Goal: Transaction & Acquisition: Download file/media

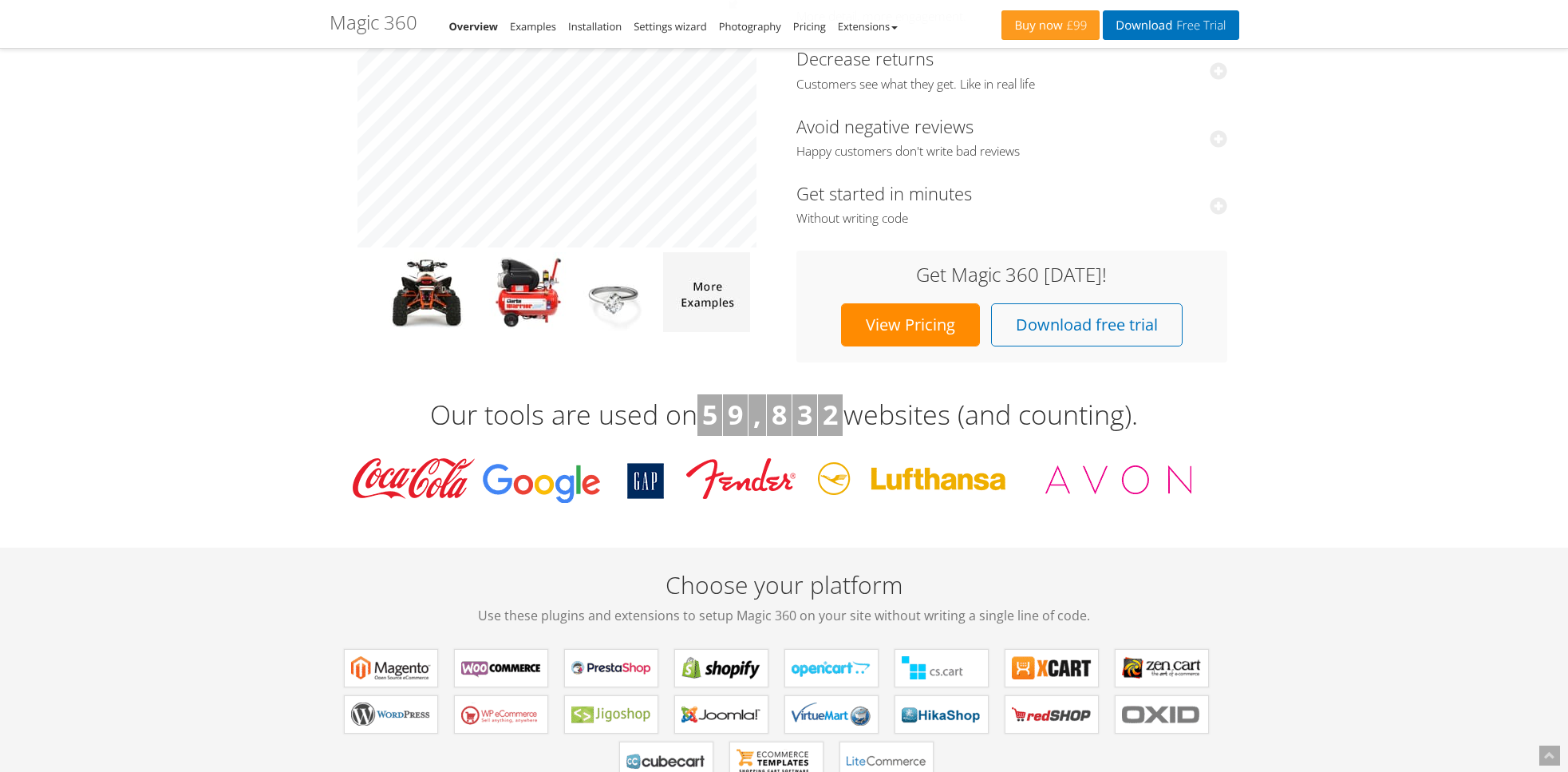
scroll to position [276, 0]
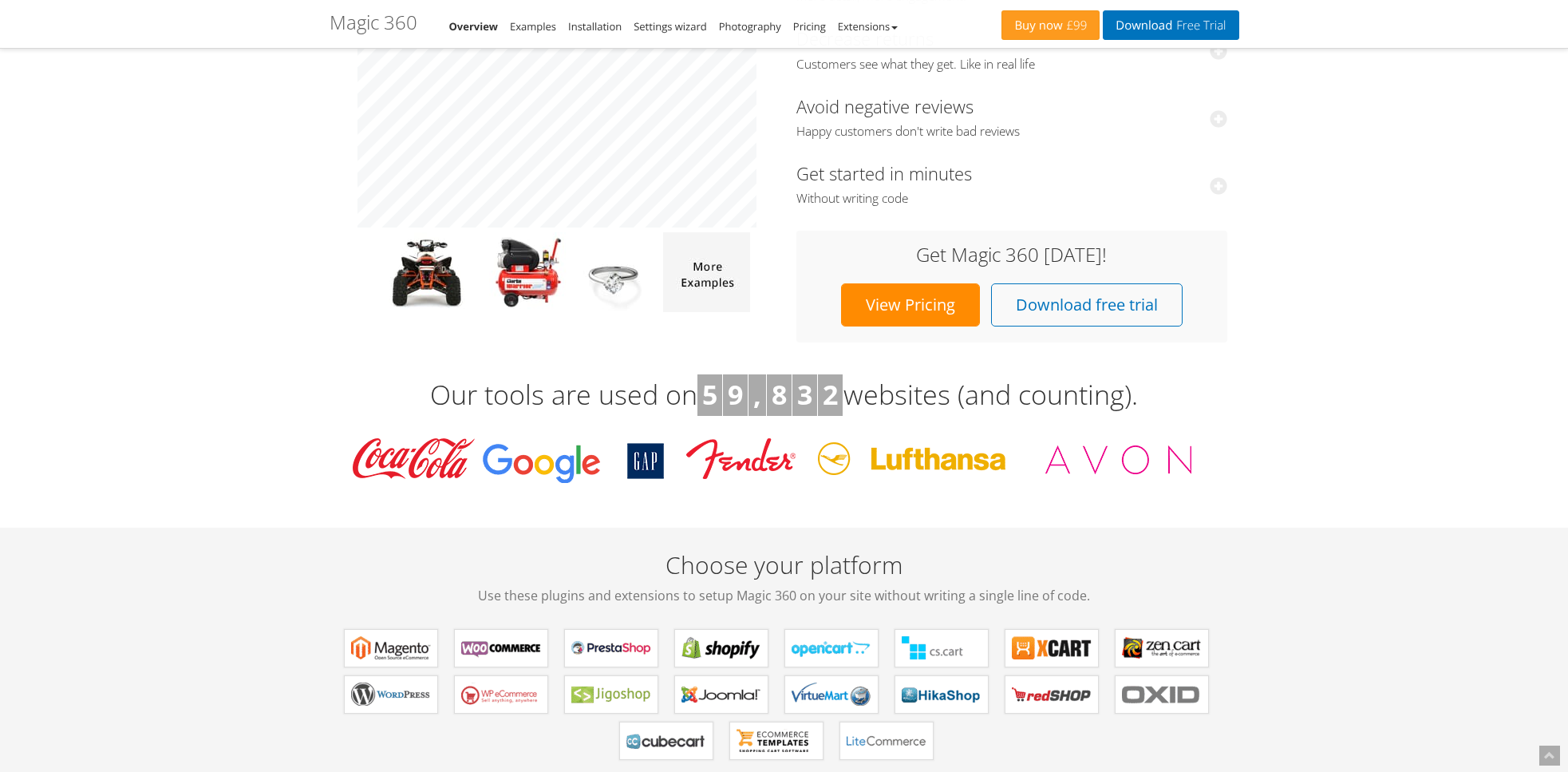
click at [903, 307] on link "View Pricing" at bounding box center [911, 304] width 139 height 43
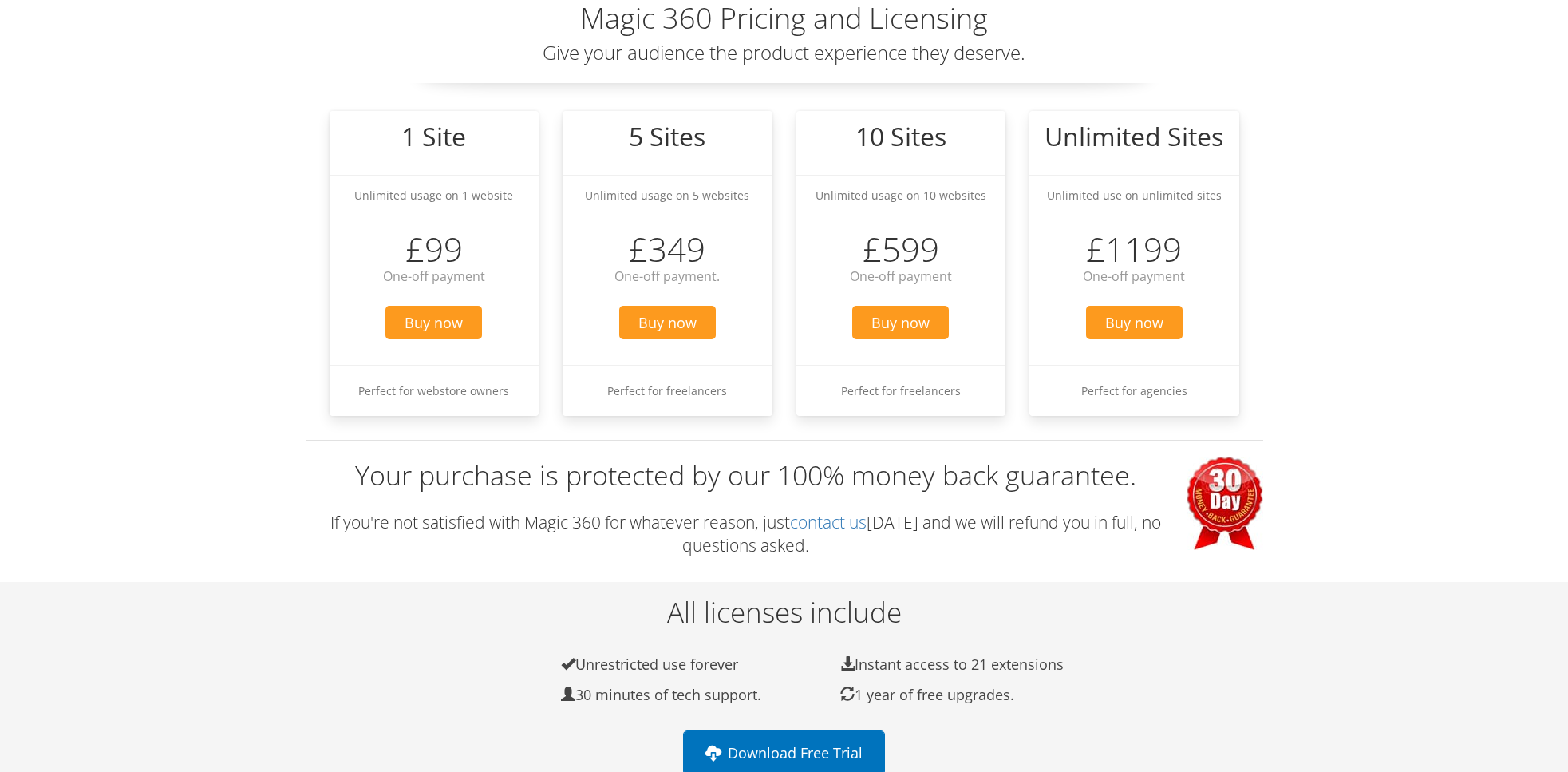
scroll to position [443, 0]
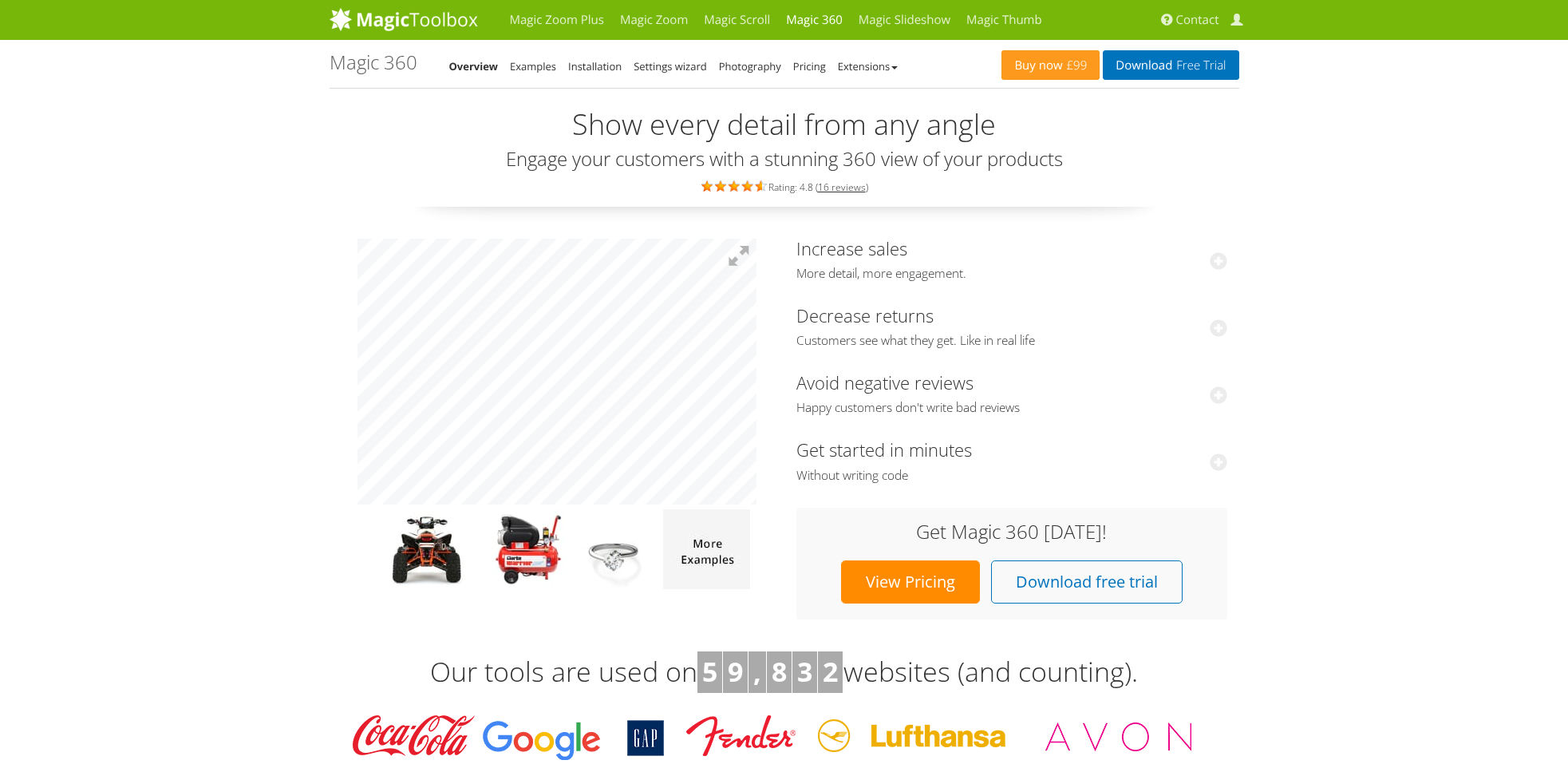
click at [907, 576] on link "View Pricing" at bounding box center [911, 582] width 139 height 43
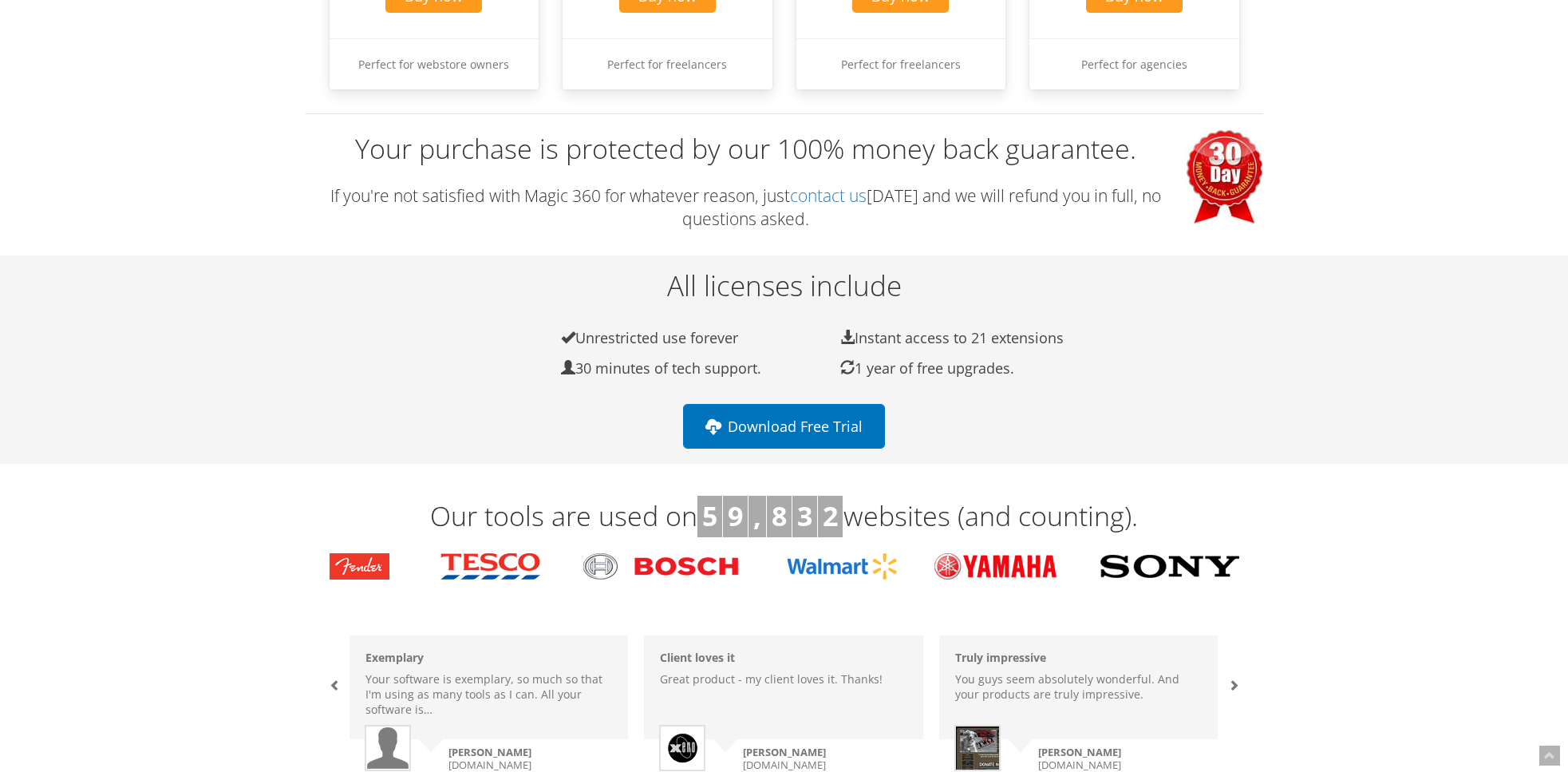
scroll to position [364, 0]
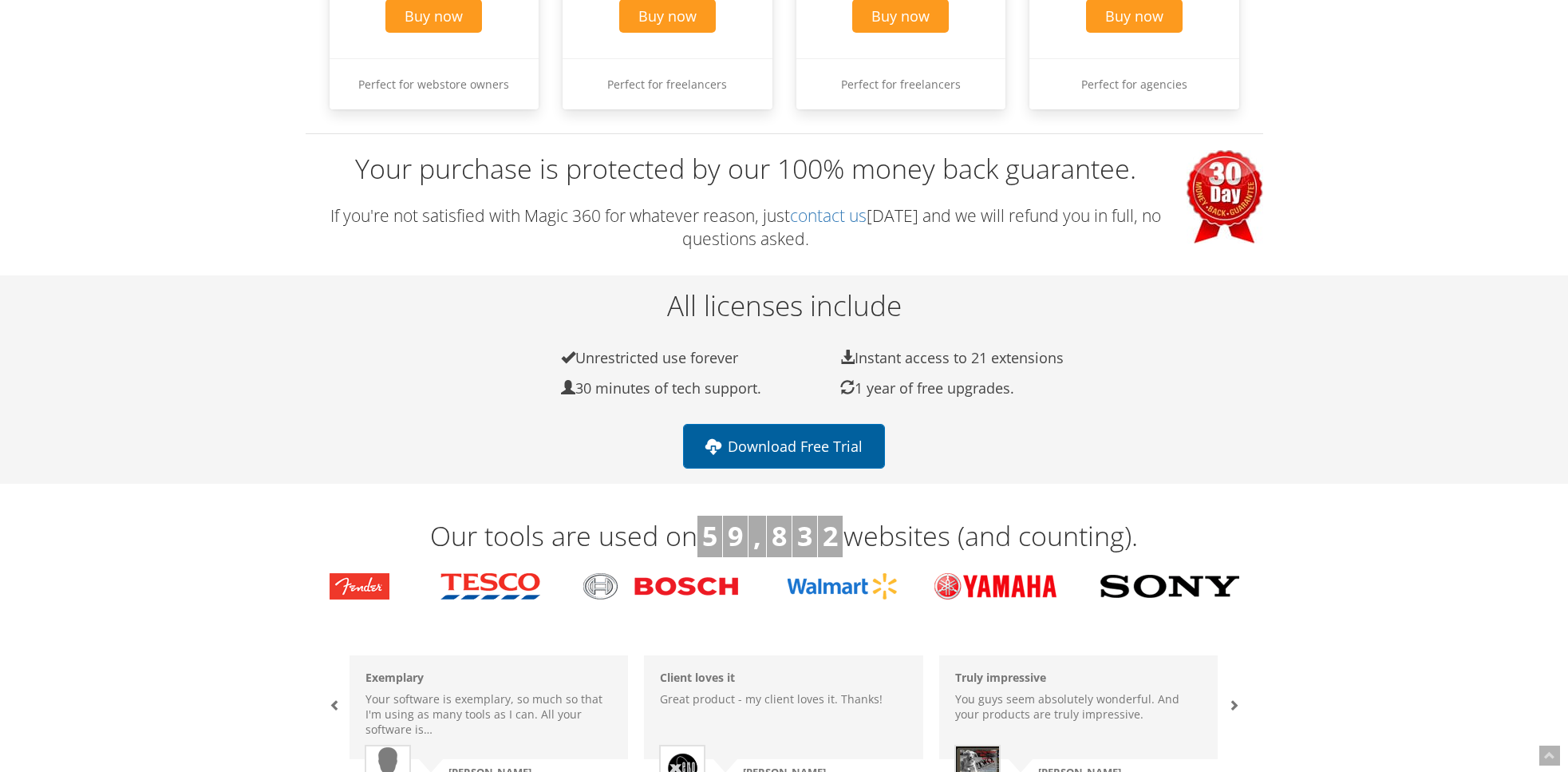
click at [778, 459] on link "Download Free Trial" at bounding box center [784, 446] width 202 height 44
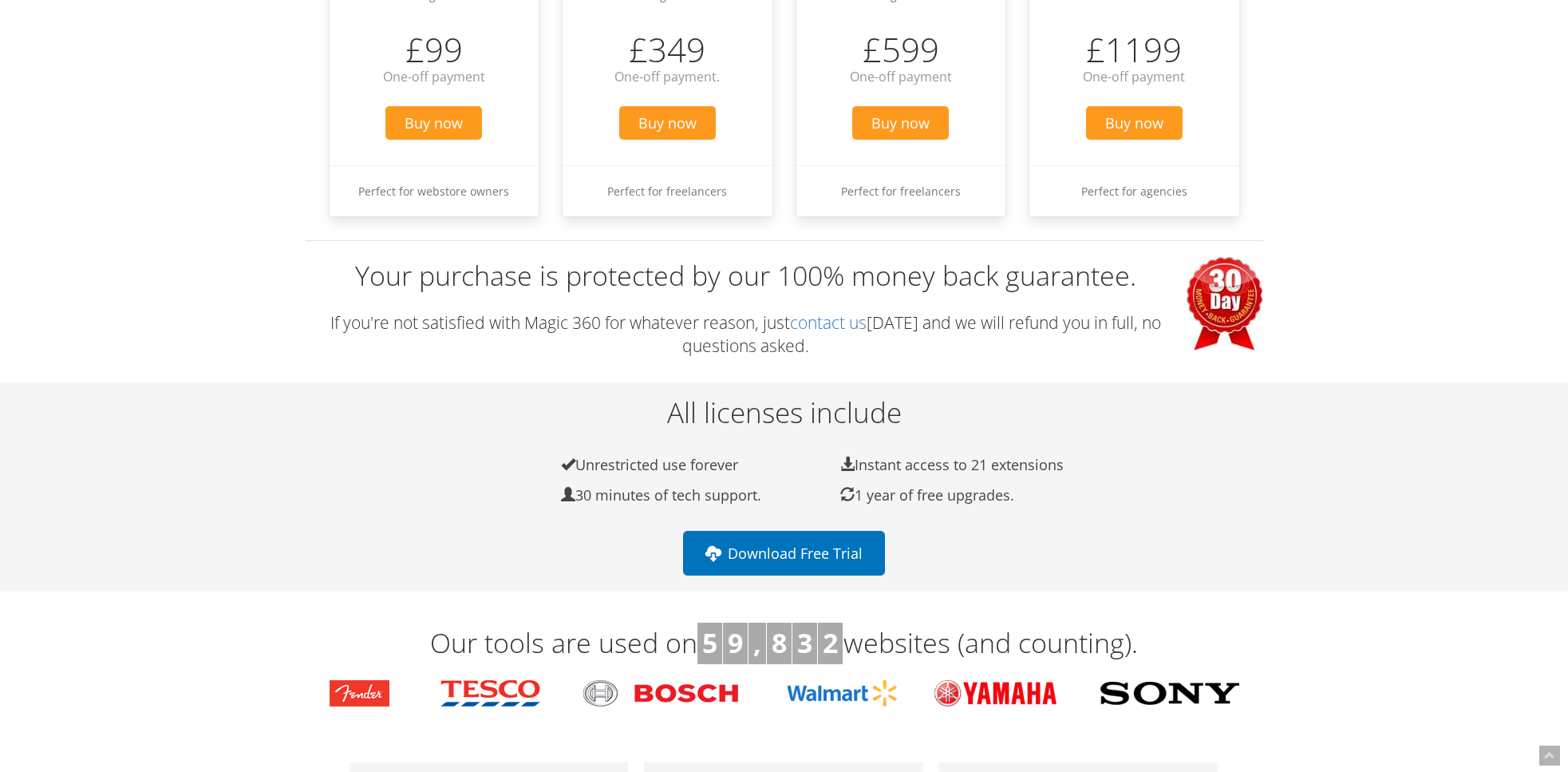
scroll to position [0, 0]
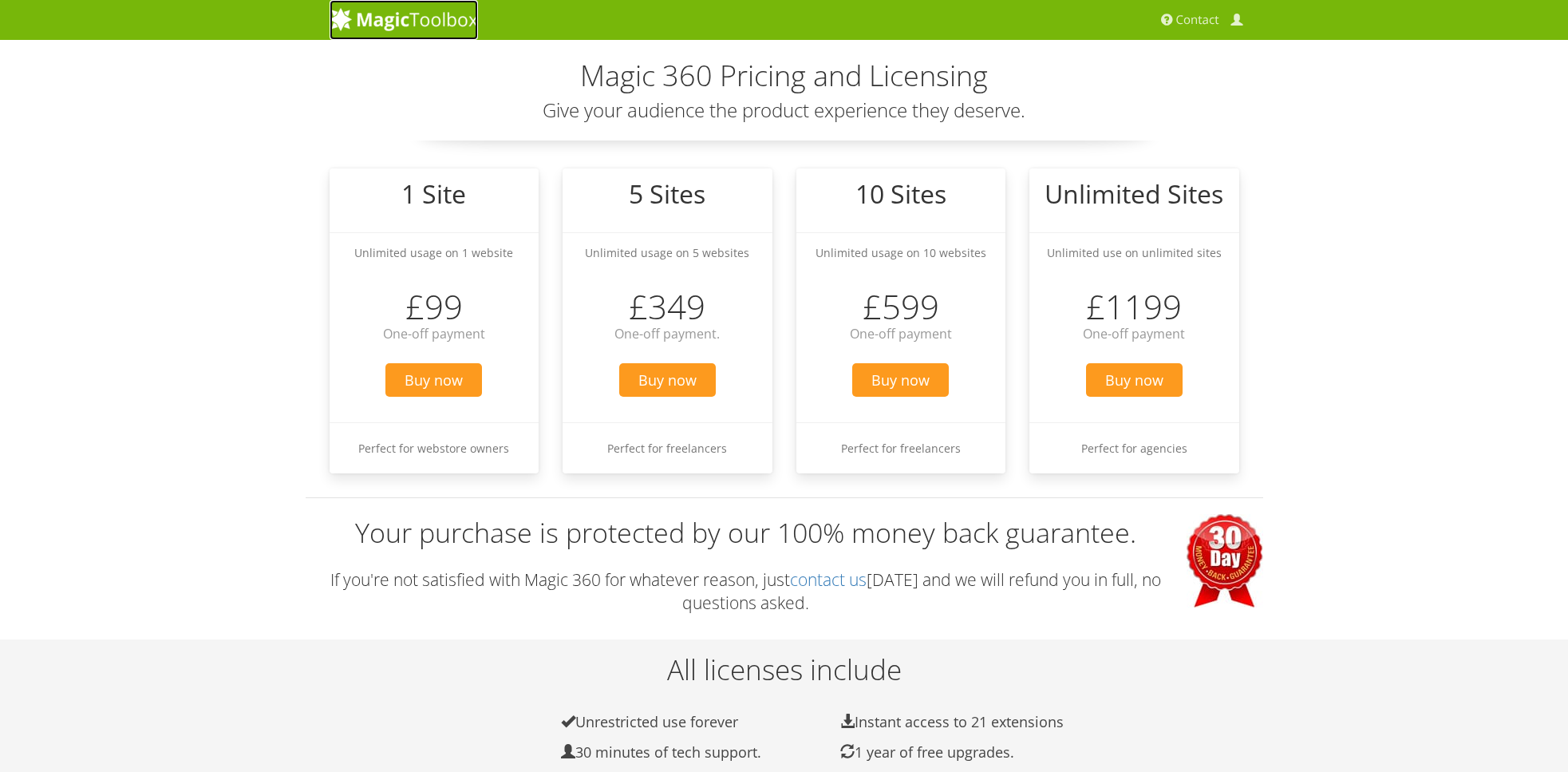
click at [404, 24] on img at bounding box center [404, 19] width 149 height 24
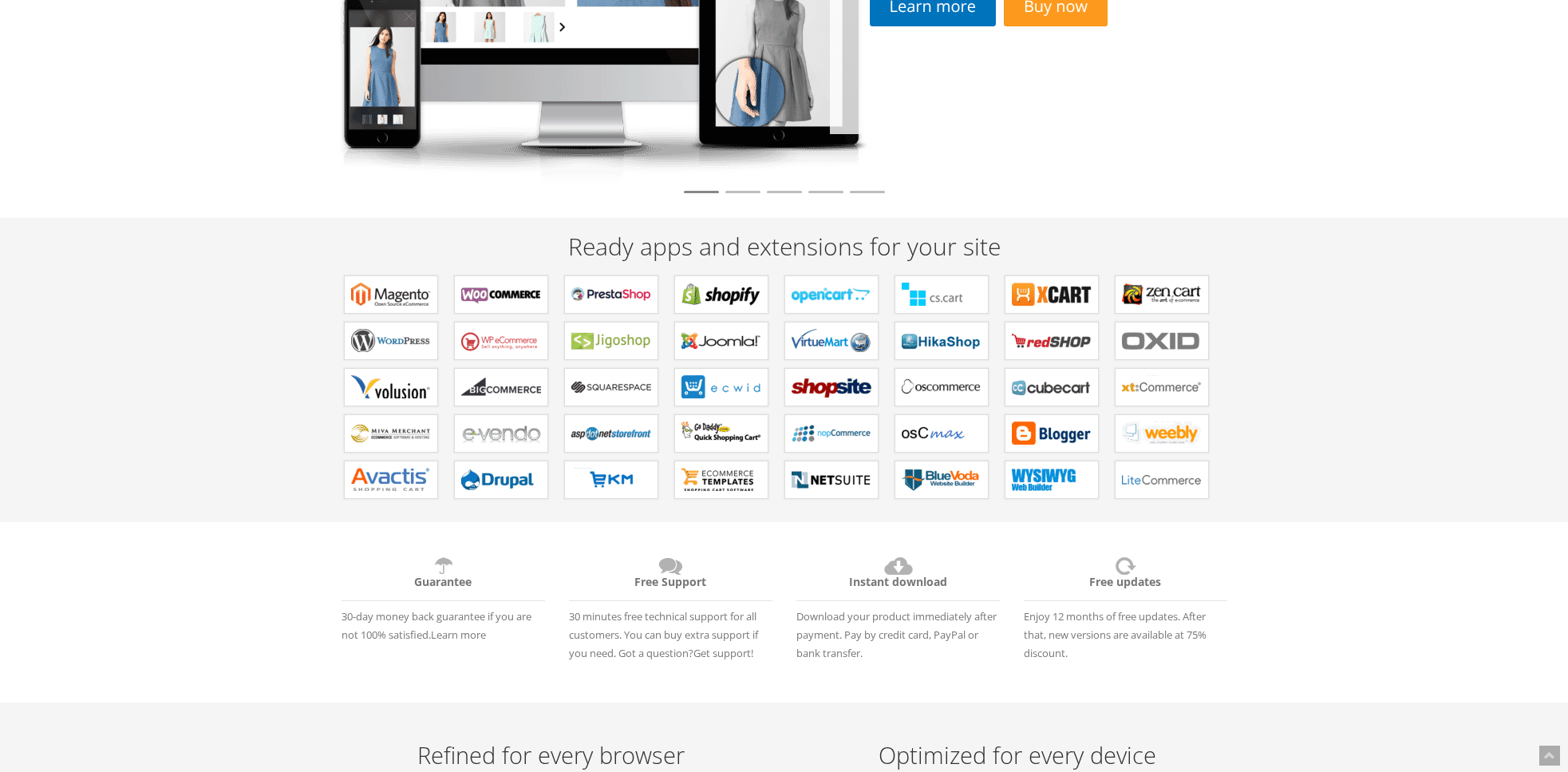
scroll to position [327, 0]
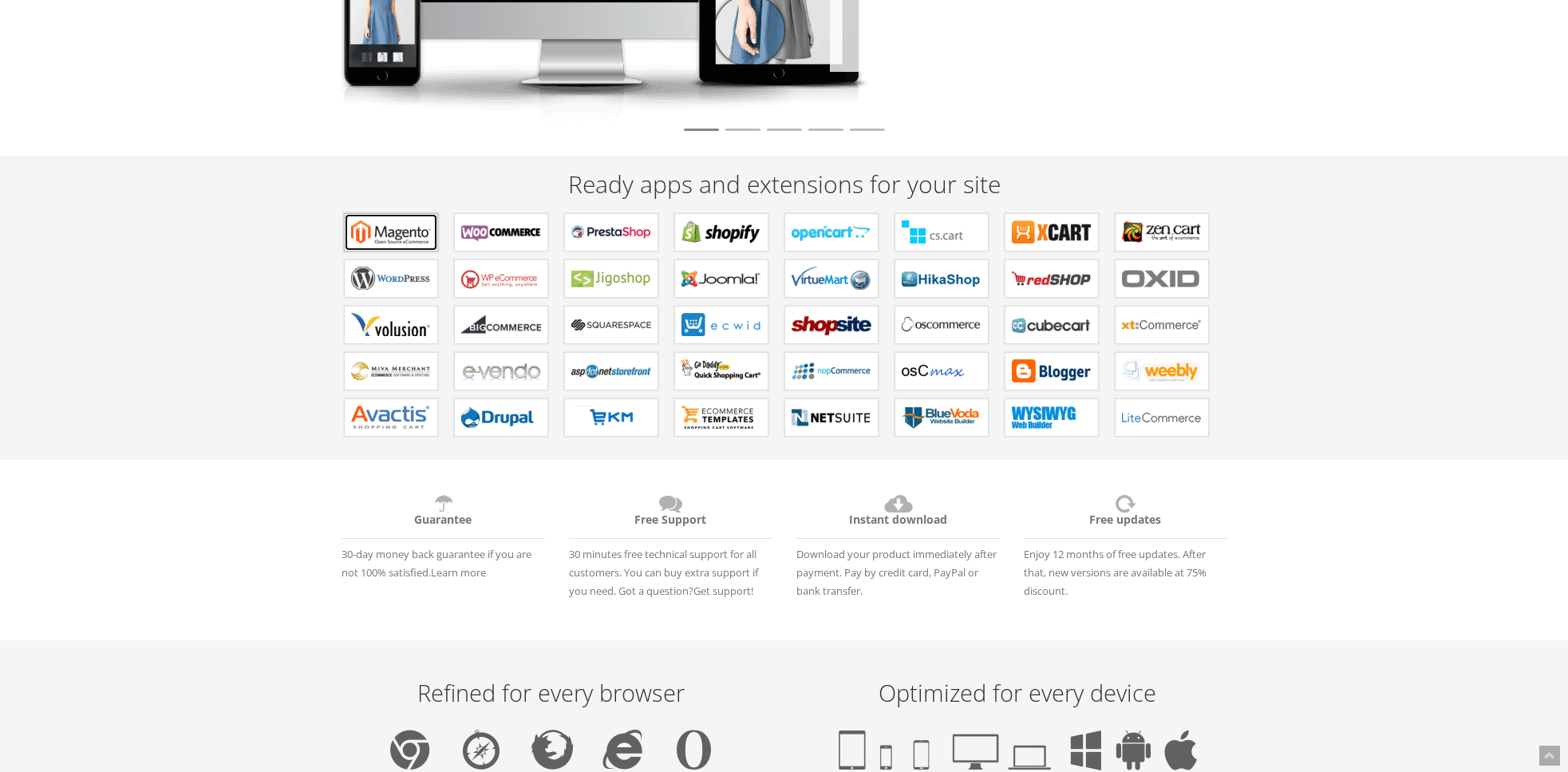
click at [350, 243] on link "Extensions for Magento" at bounding box center [391, 232] width 94 height 38
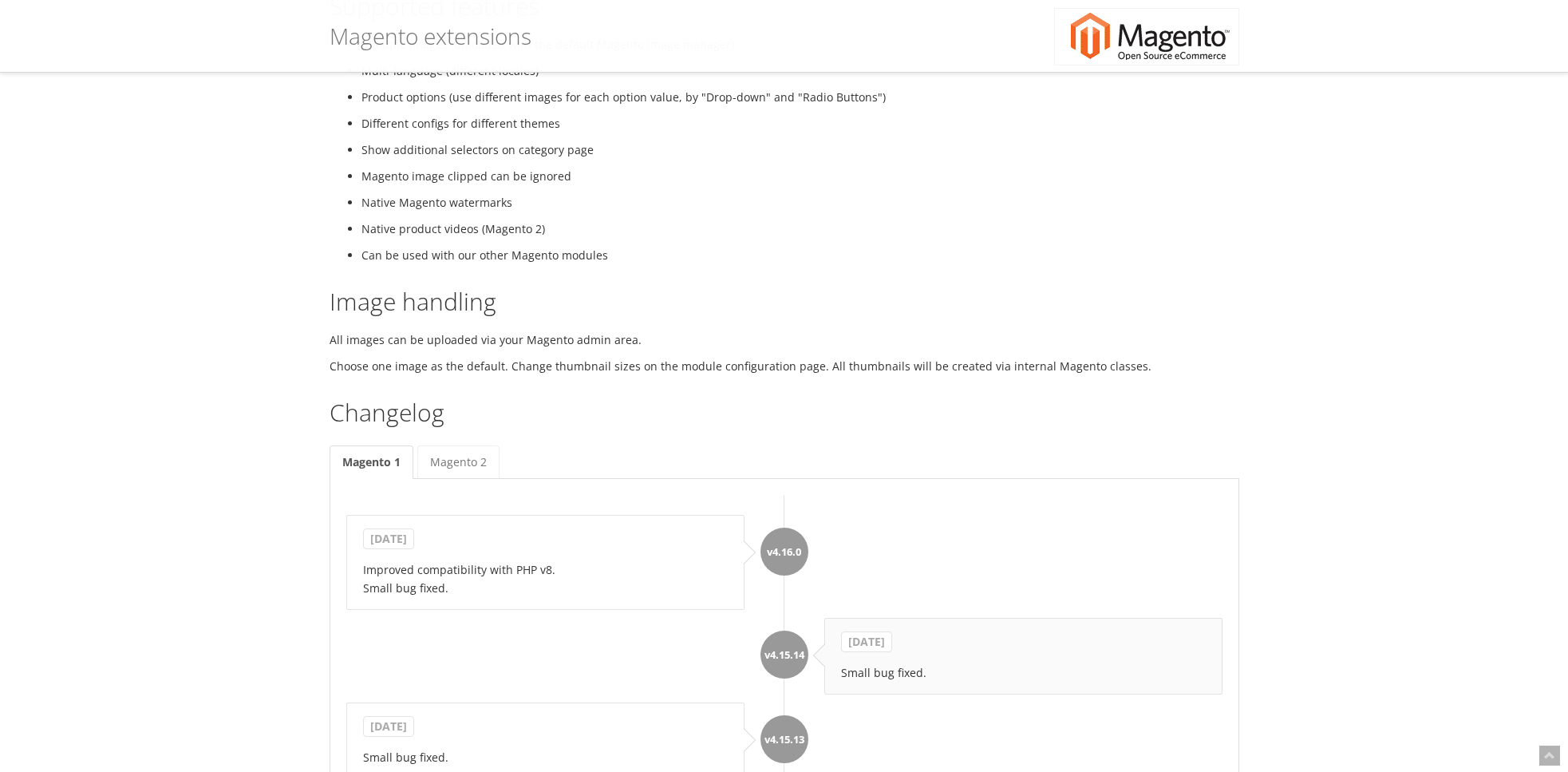
scroll to position [999, 0]
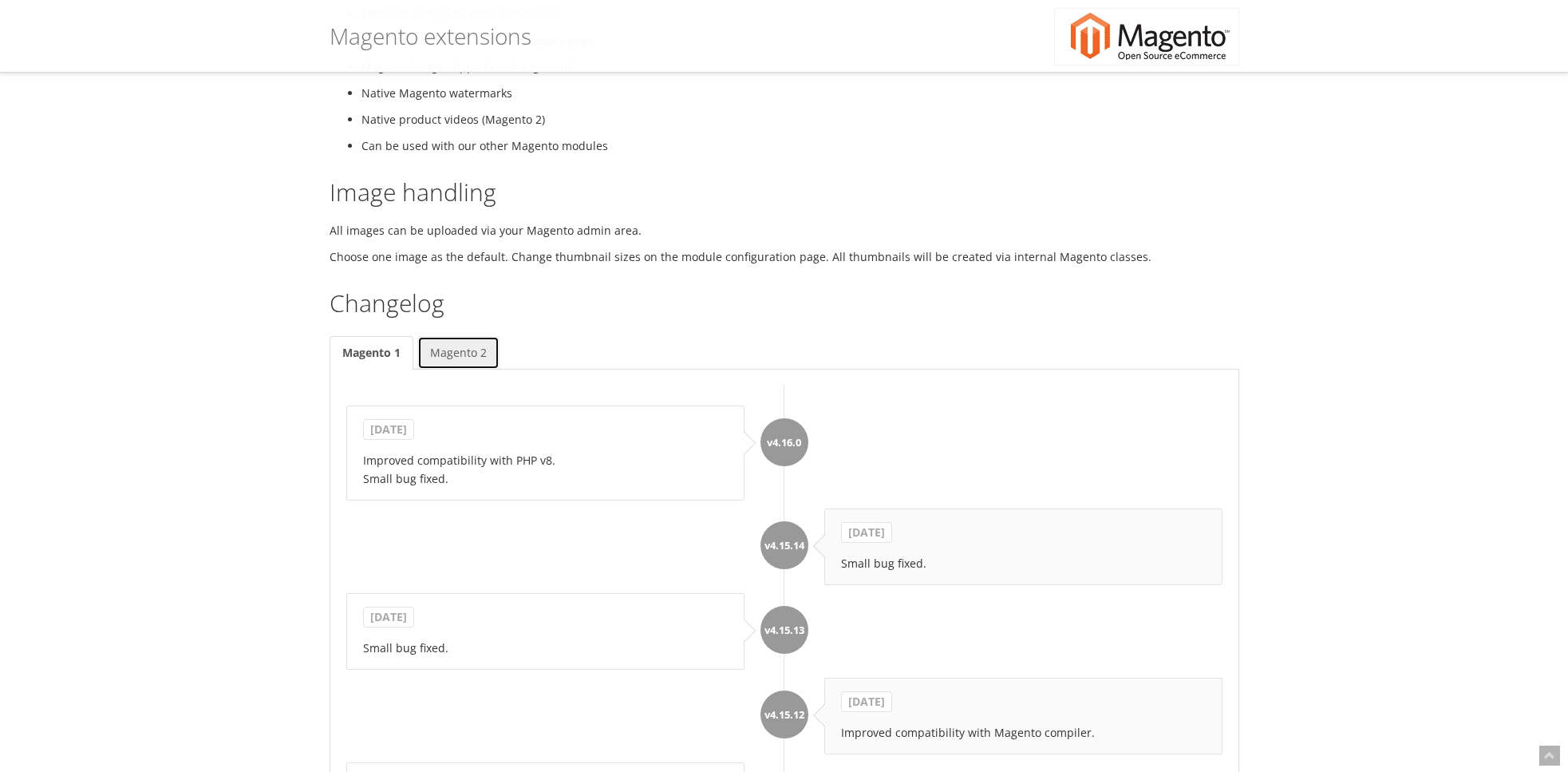
click at [449, 370] on link "Magento 2" at bounding box center [459, 352] width 82 height 33
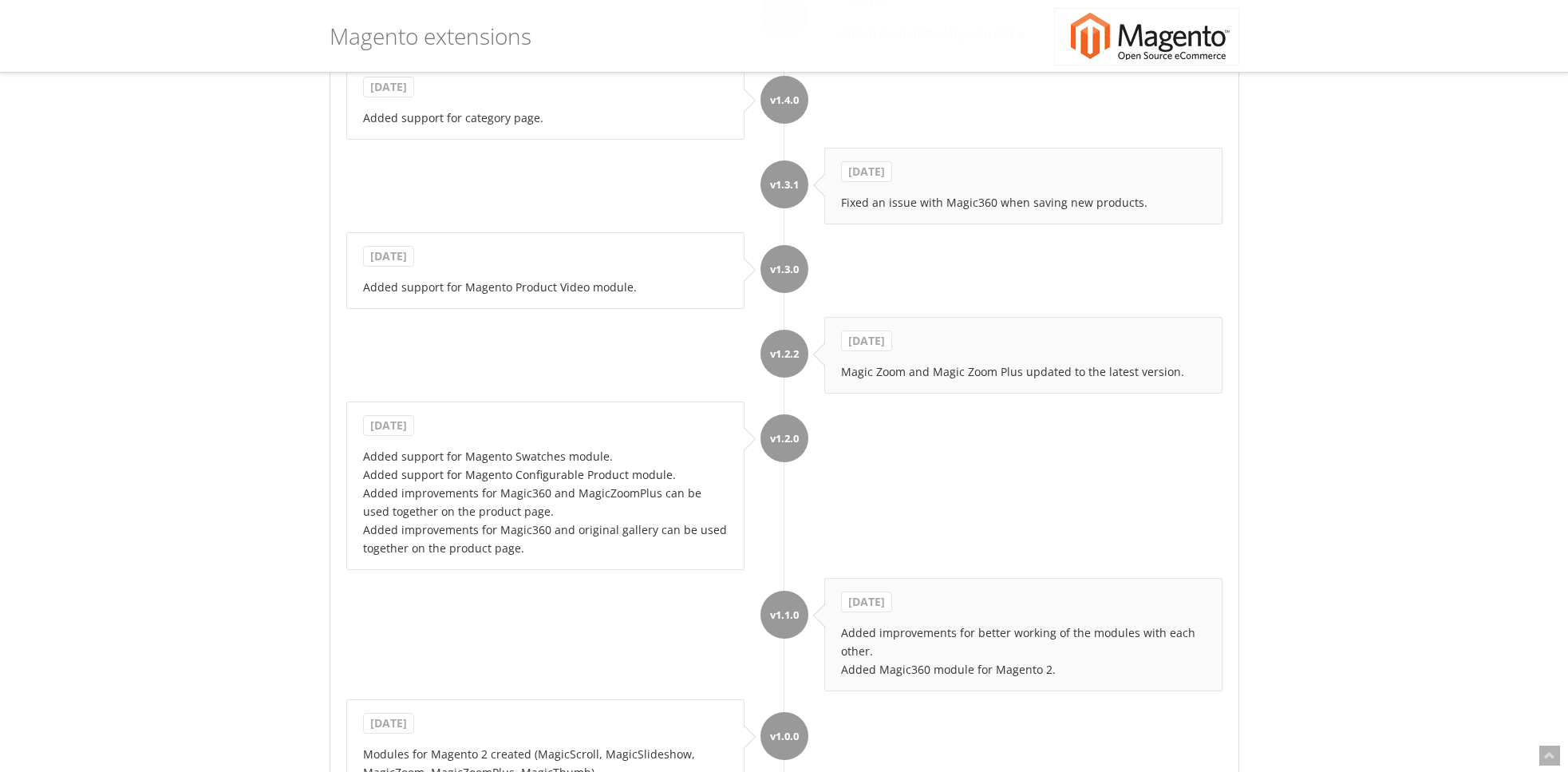
scroll to position [8705, 0]
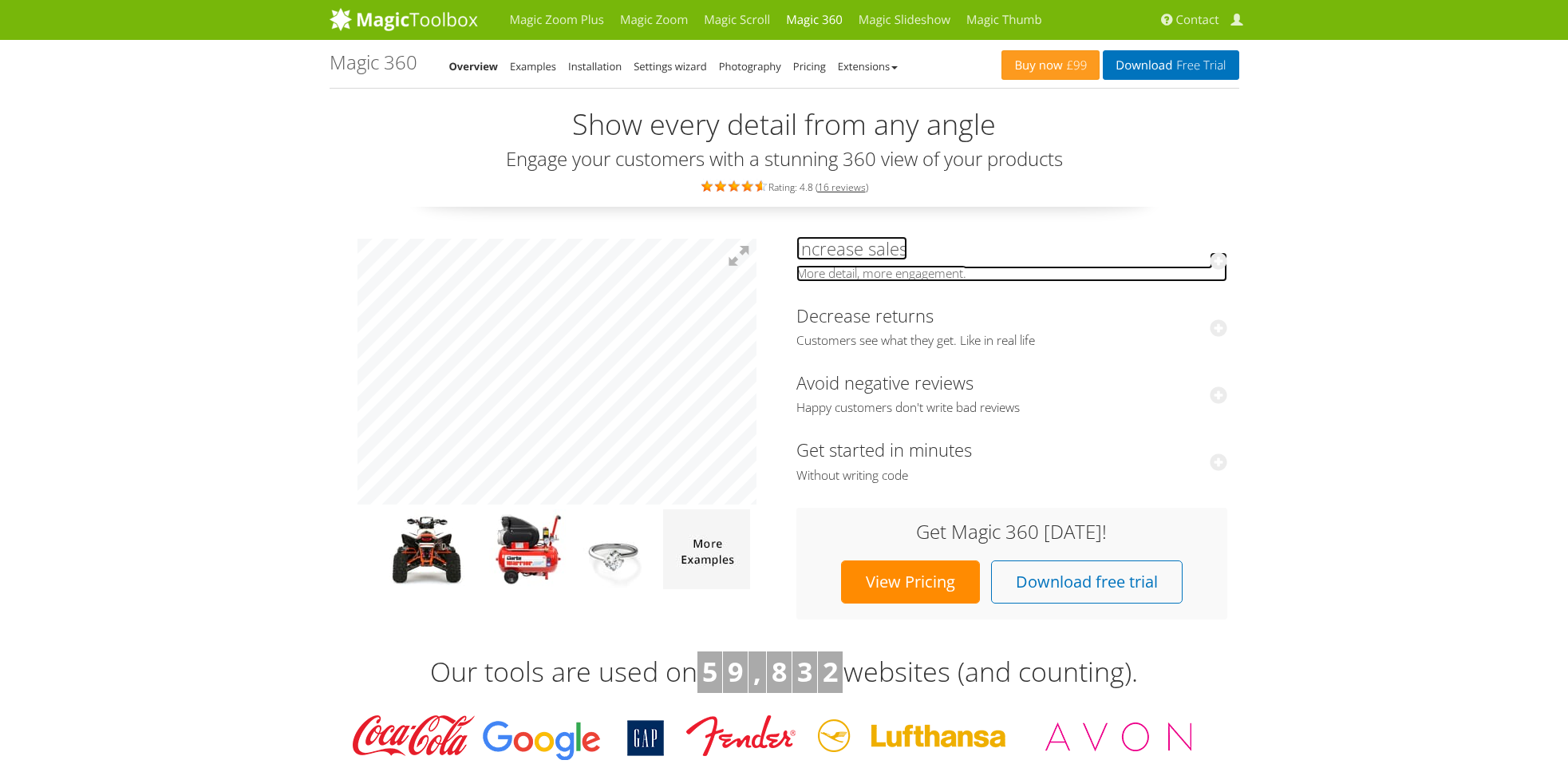
click at [887, 251] on link "Increase sales More detail, more engagement." at bounding box center [1012, 259] width 431 height 45
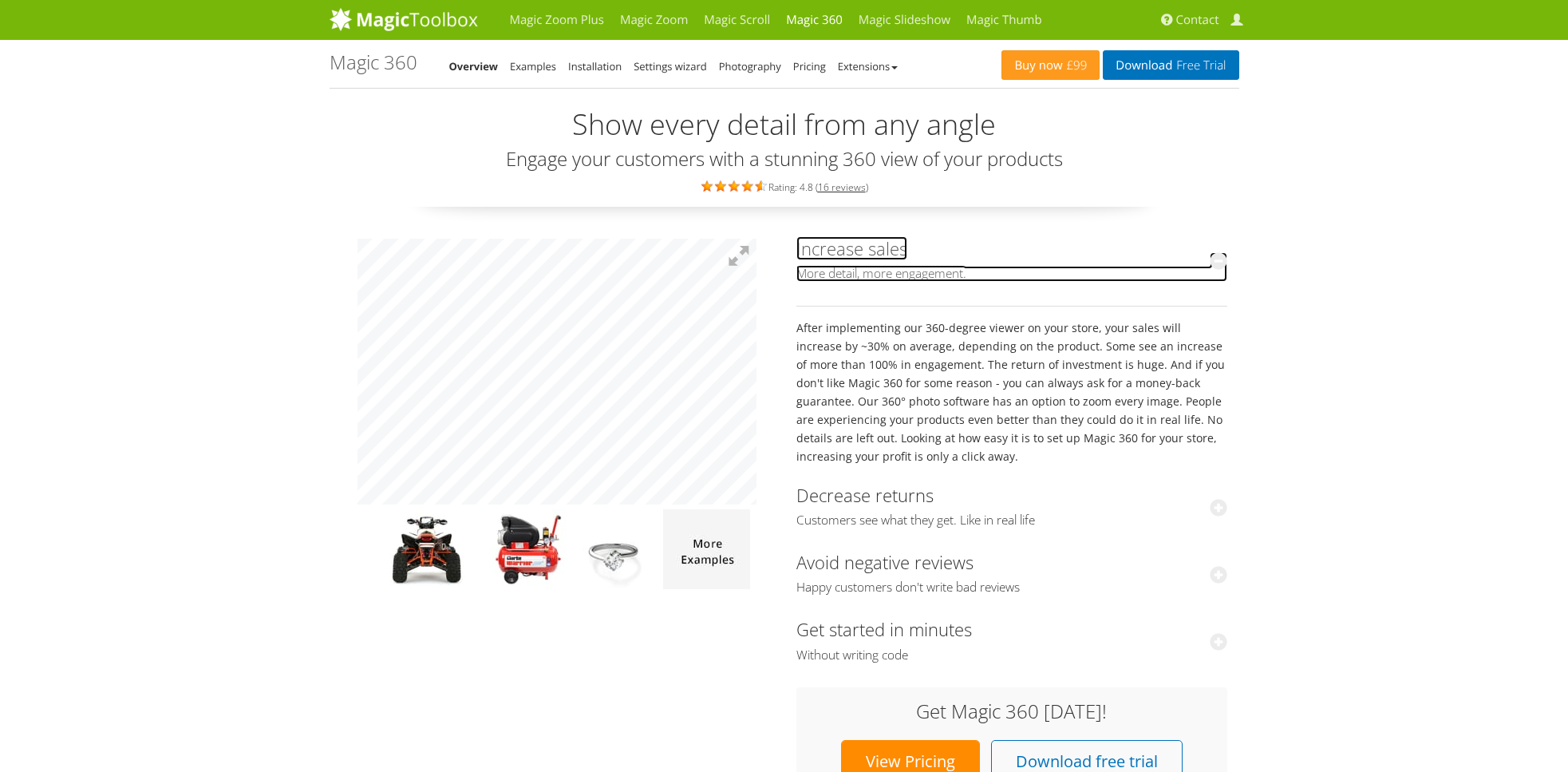
click at [887, 251] on link "Increase sales More detail, more engagement." at bounding box center [1012, 259] width 431 height 45
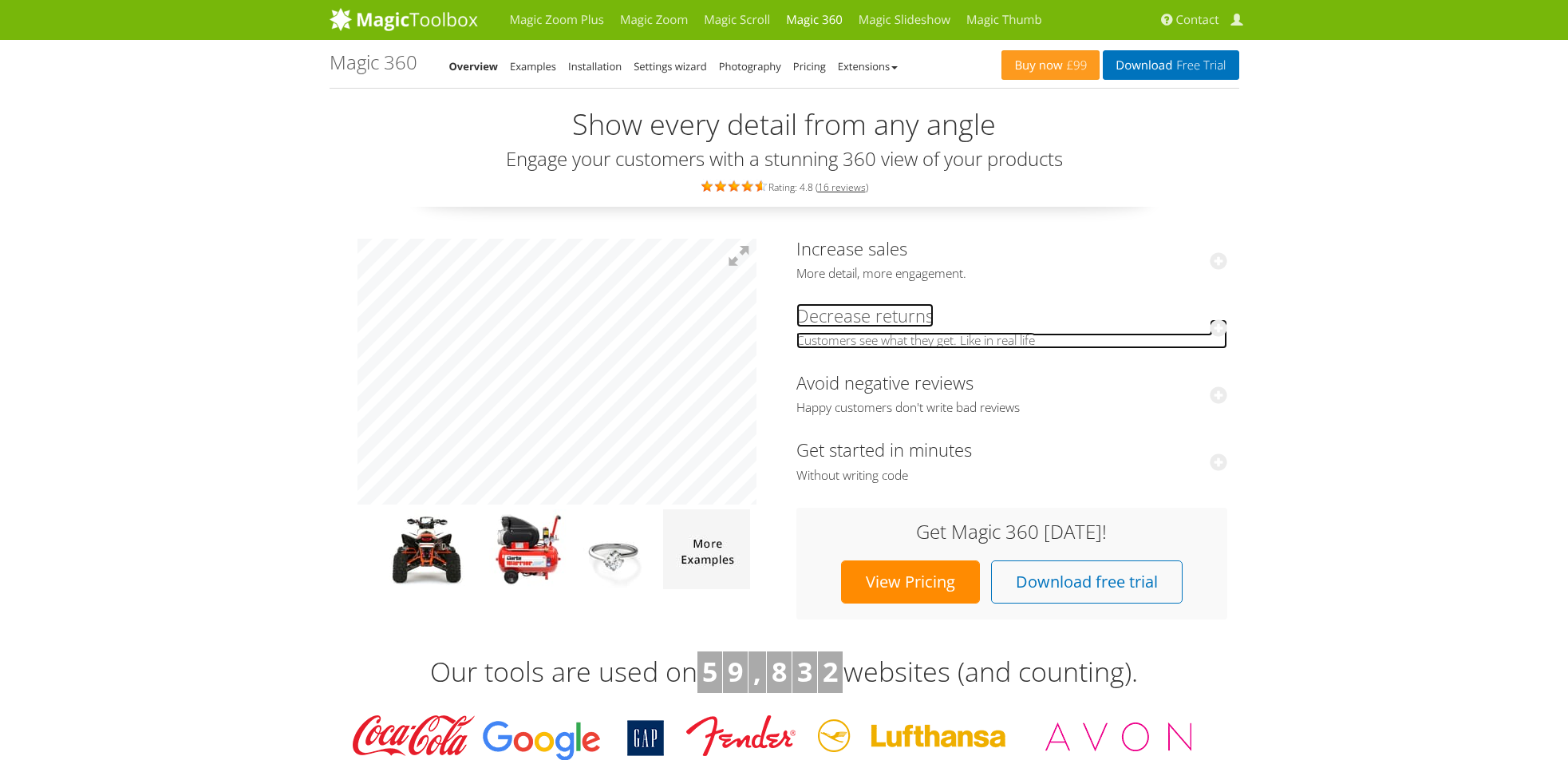
click at [855, 323] on link "Decrease returns Customers see what they get. Like in real life" at bounding box center [1012, 325] width 431 height 45
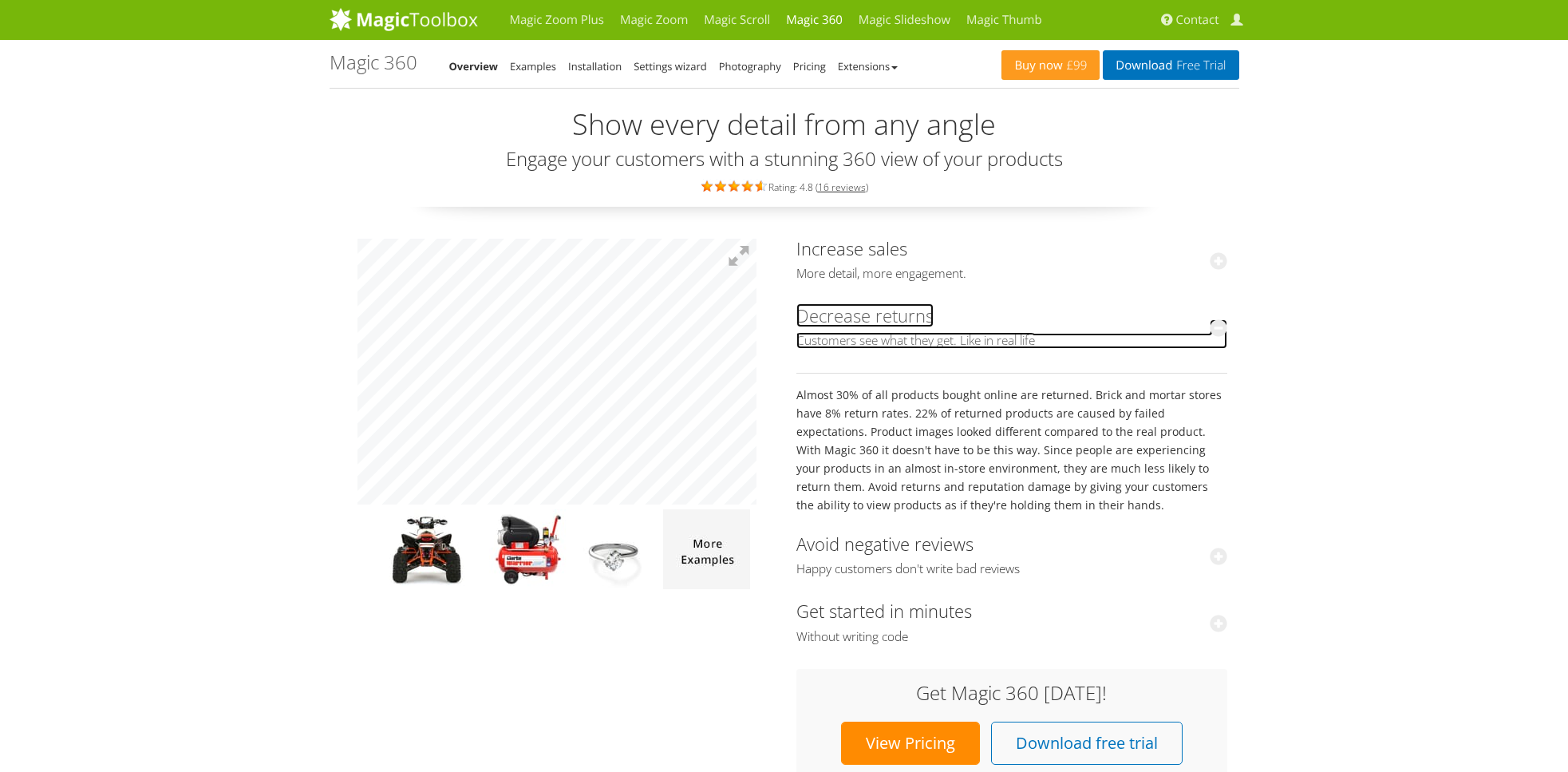
click at [855, 322] on link "Decrease returns Customers see what they get. Like in real life" at bounding box center [1012, 325] width 431 height 45
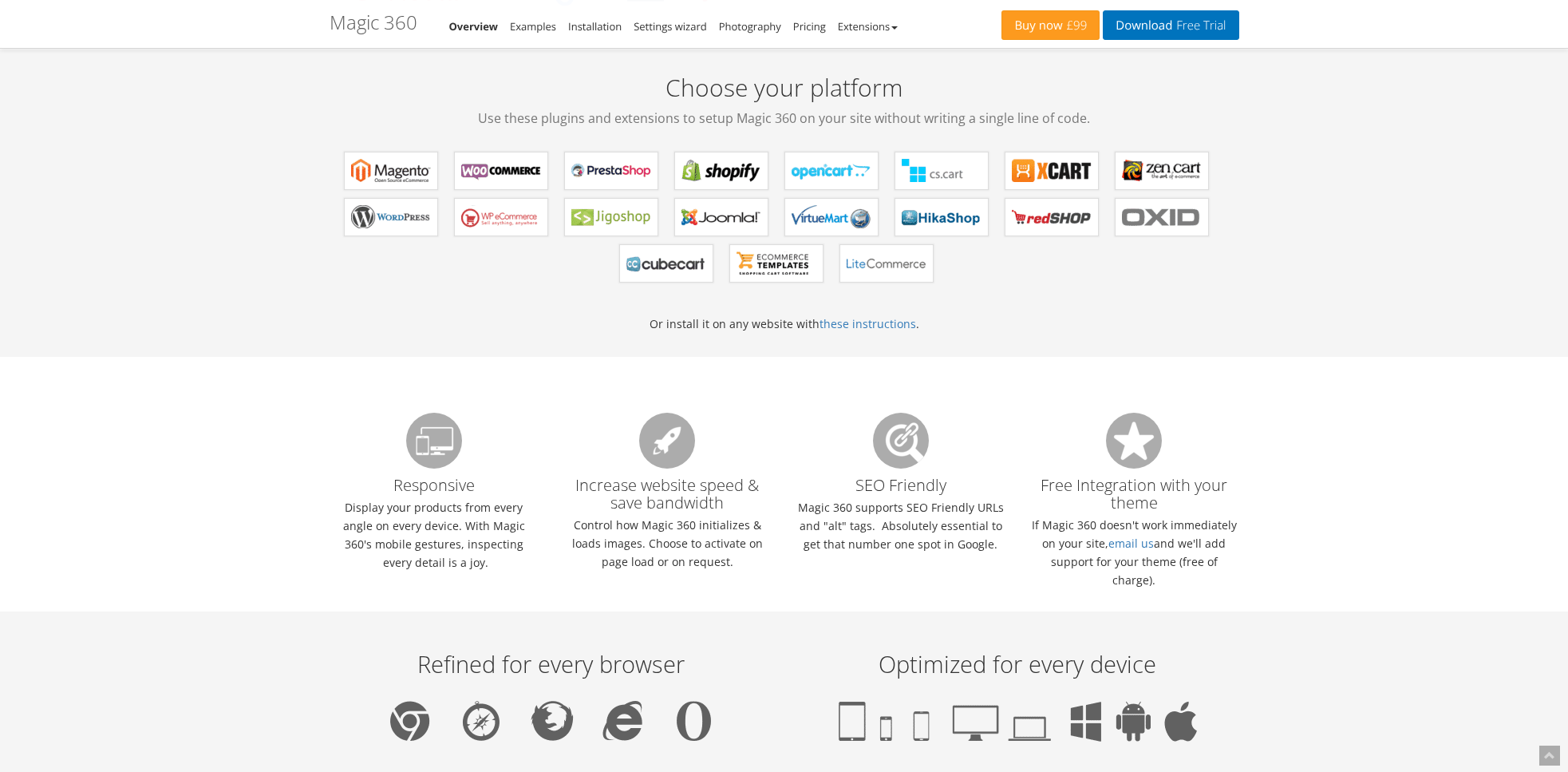
scroll to position [9, 0]
